Goal: Transaction & Acquisition: Purchase product/service

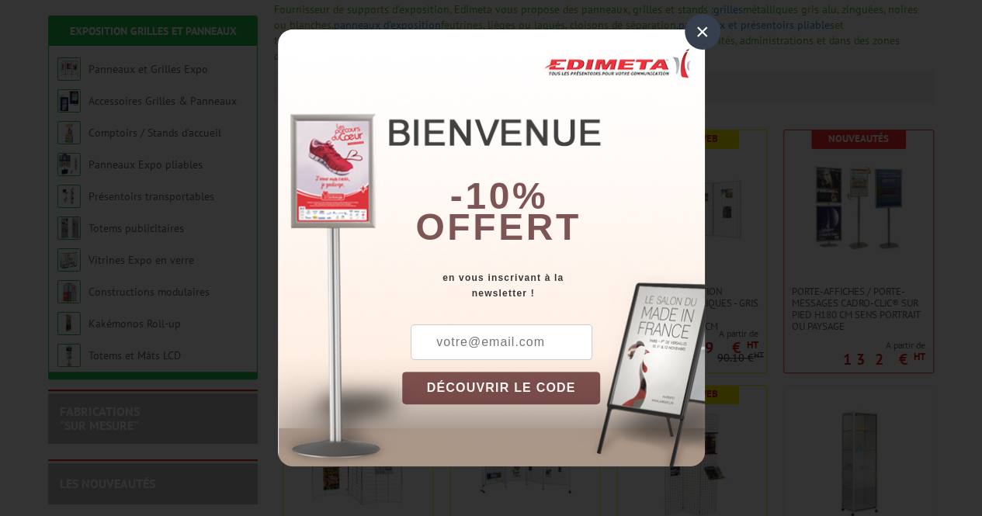
scroll to position [233, 0]
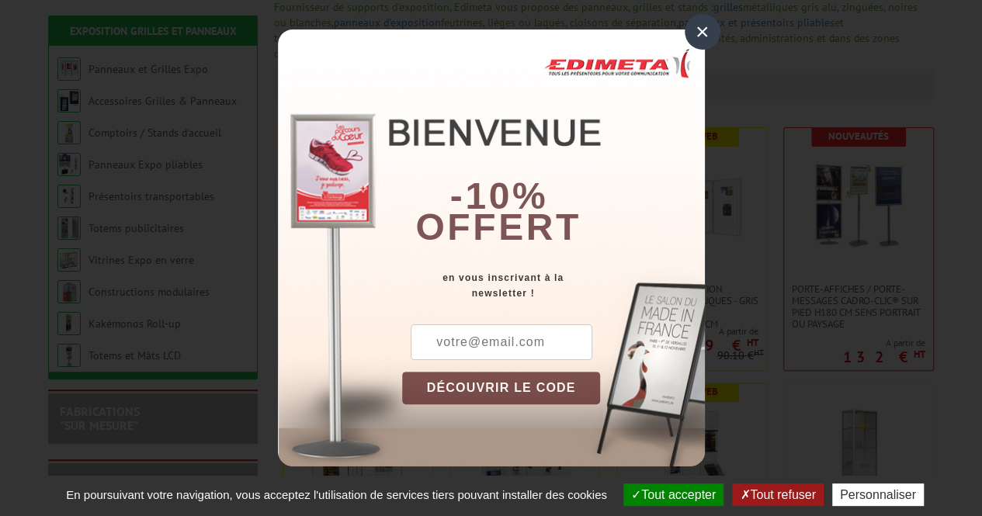
click at [699, 38] on div "×" at bounding box center [703, 32] width 36 height 36
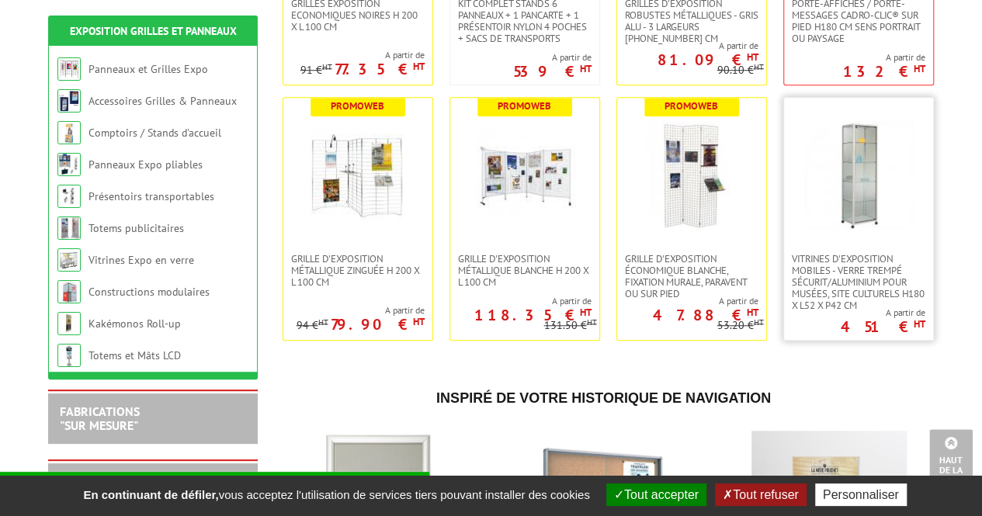
scroll to position [543, 0]
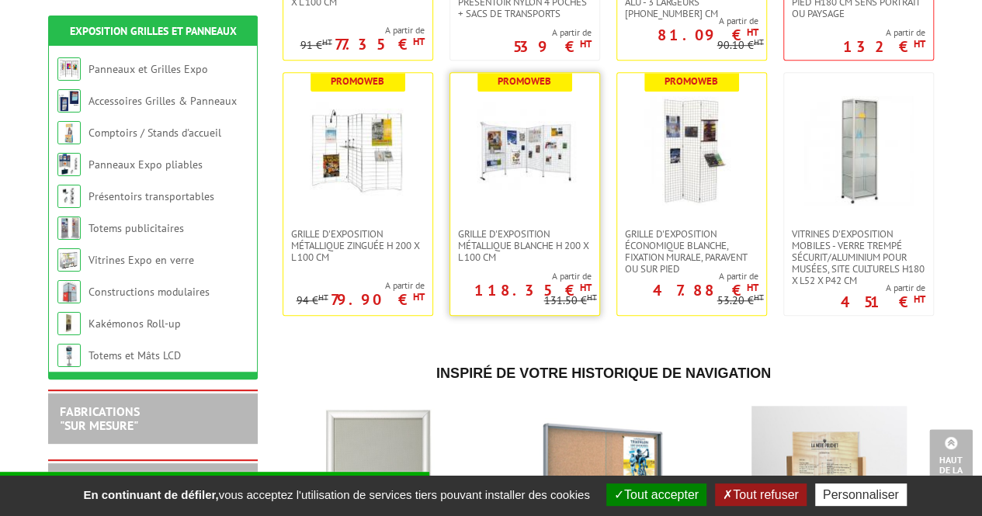
click at [536, 165] on img at bounding box center [524, 150] width 109 height 109
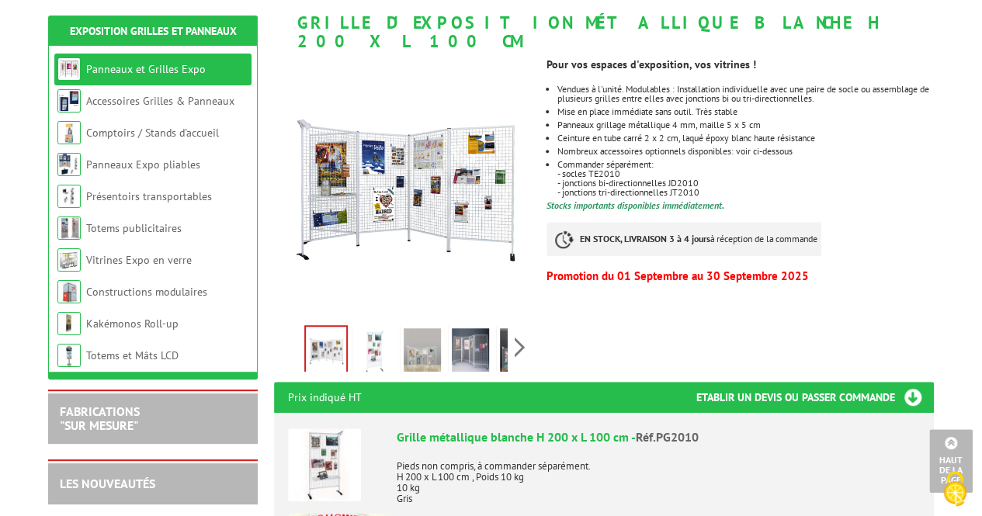
scroll to position [78, 0]
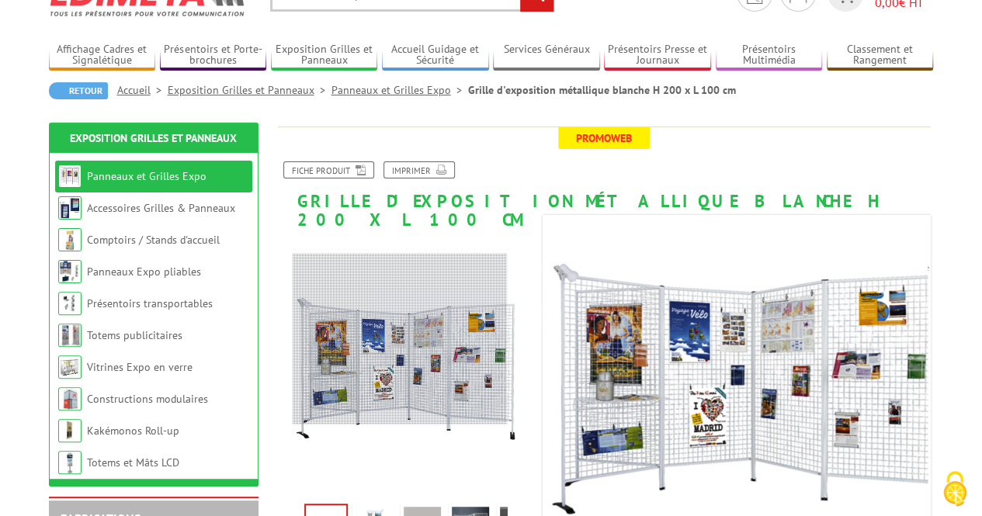
click at [400, 339] on div at bounding box center [400, 339] width 214 height 171
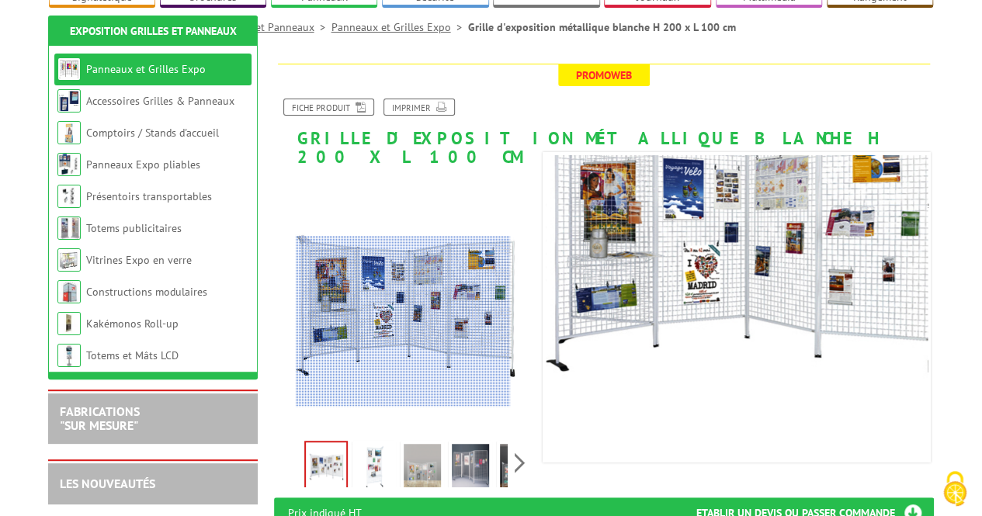
scroll to position [233, 0]
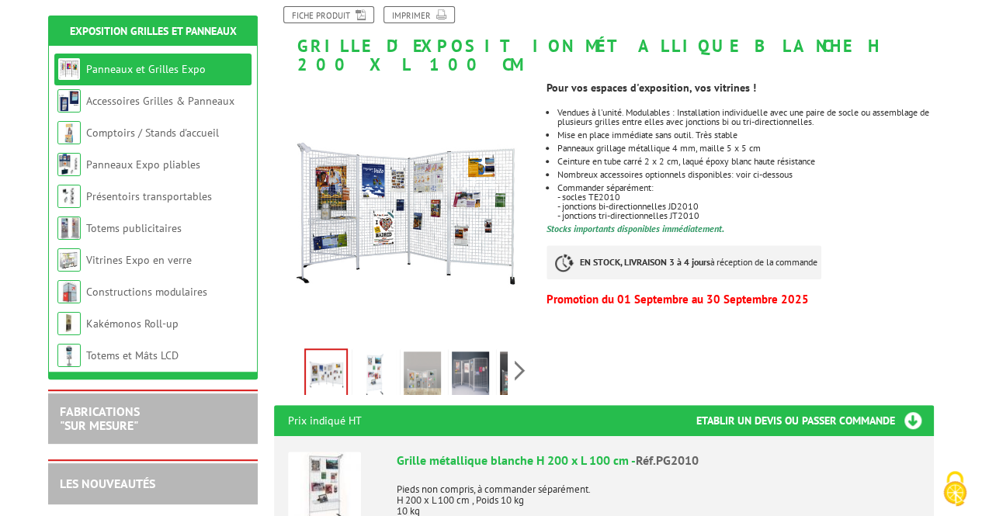
click at [382, 356] on img at bounding box center [374, 376] width 37 height 48
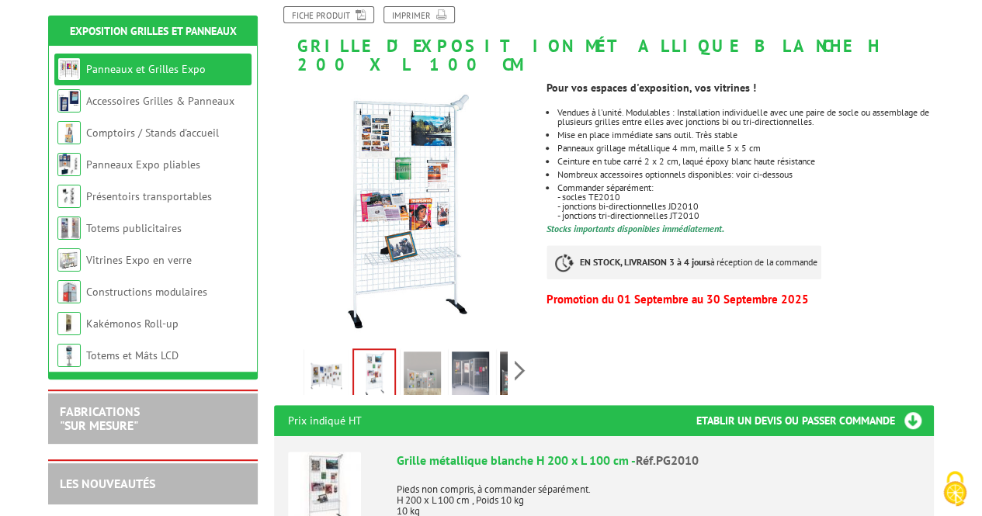
click at [421, 363] on img at bounding box center [422, 376] width 37 height 48
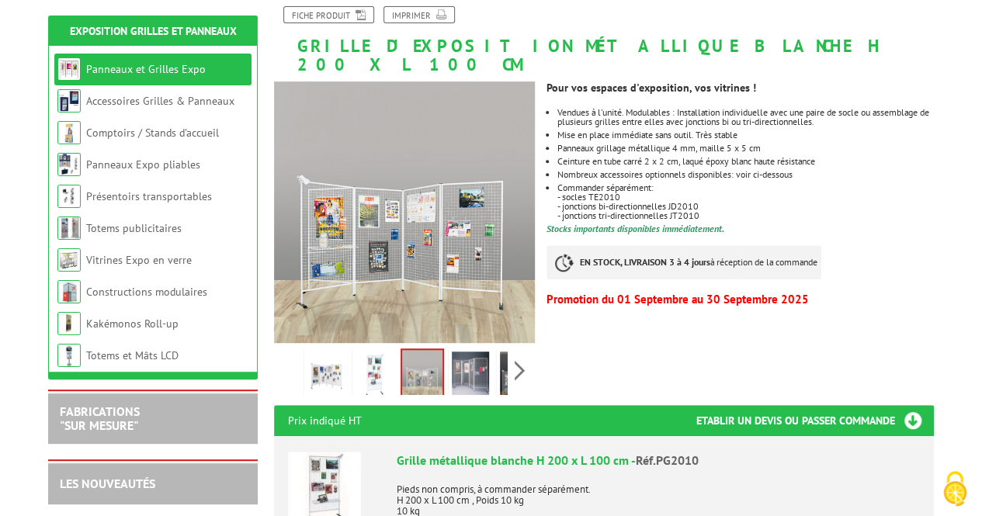
click at [461, 359] on img at bounding box center [470, 376] width 37 height 48
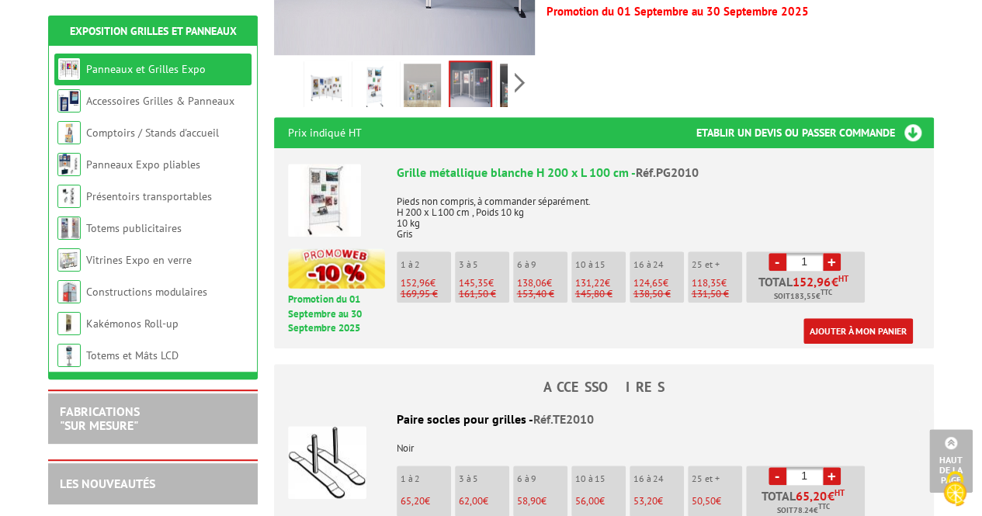
scroll to position [543, 0]
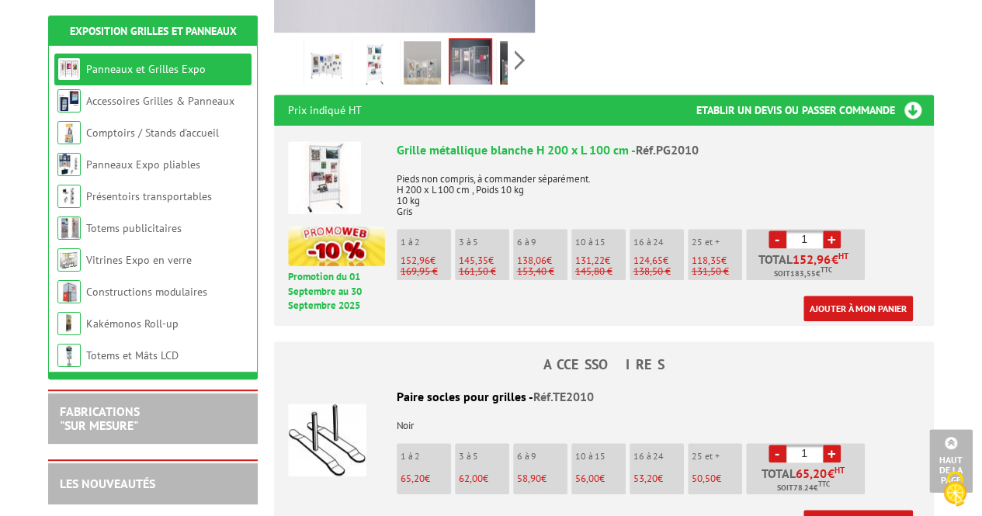
click at [435, 237] on p "1 à 2" at bounding box center [426, 242] width 50 height 11
click at [826, 231] on link "+" at bounding box center [832, 240] width 18 height 18
type input "3"
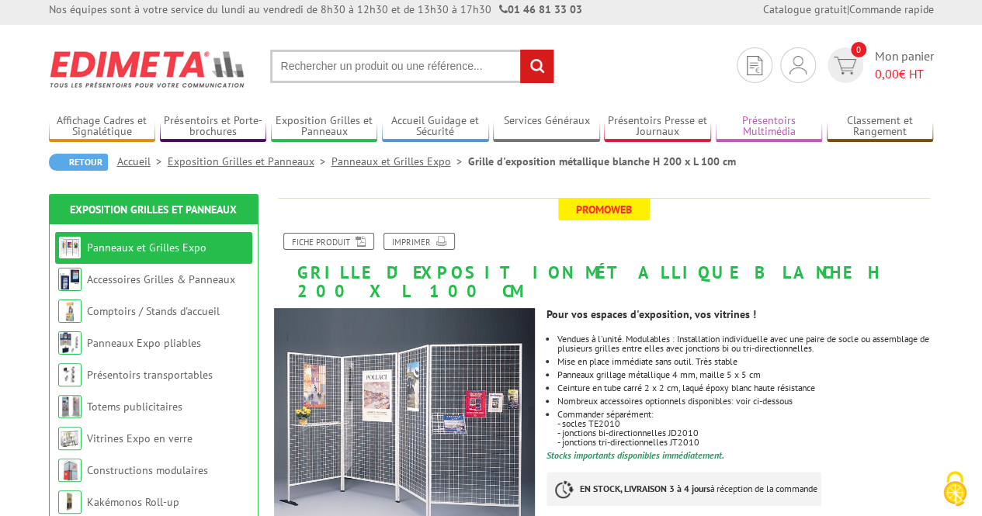
scroll to position [0, 0]
